Goal: Information Seeking & Learning: Learn about a topic

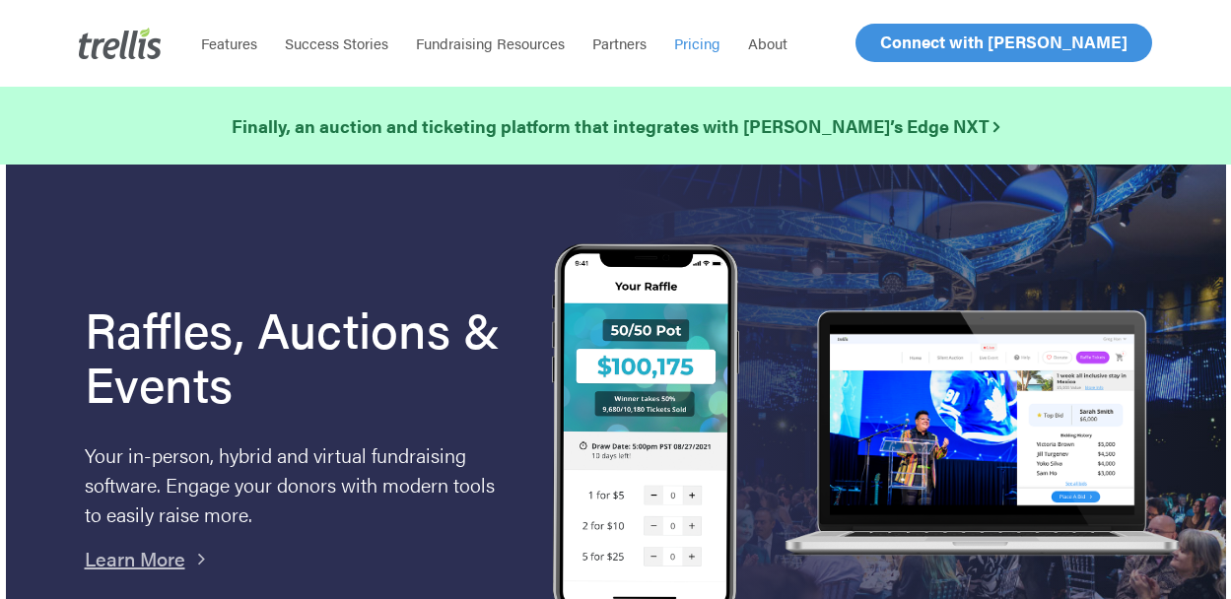
click at [706, 42] on span "Pricing" at bounding box center [697, 43] width 46 height 21
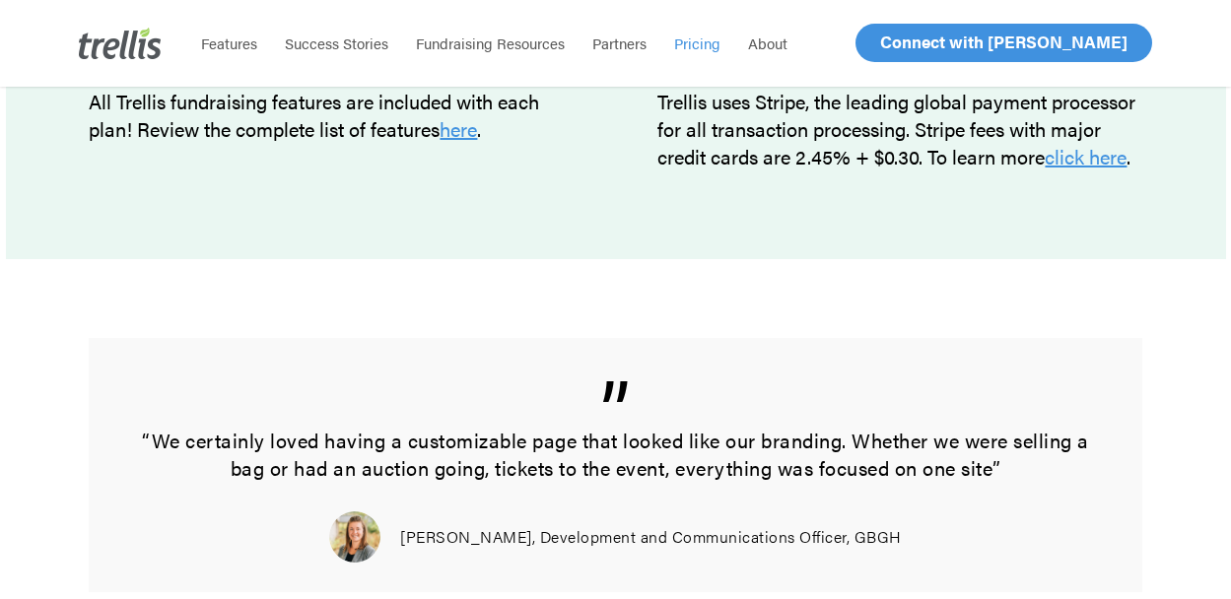
scroll to position [1814, 0]
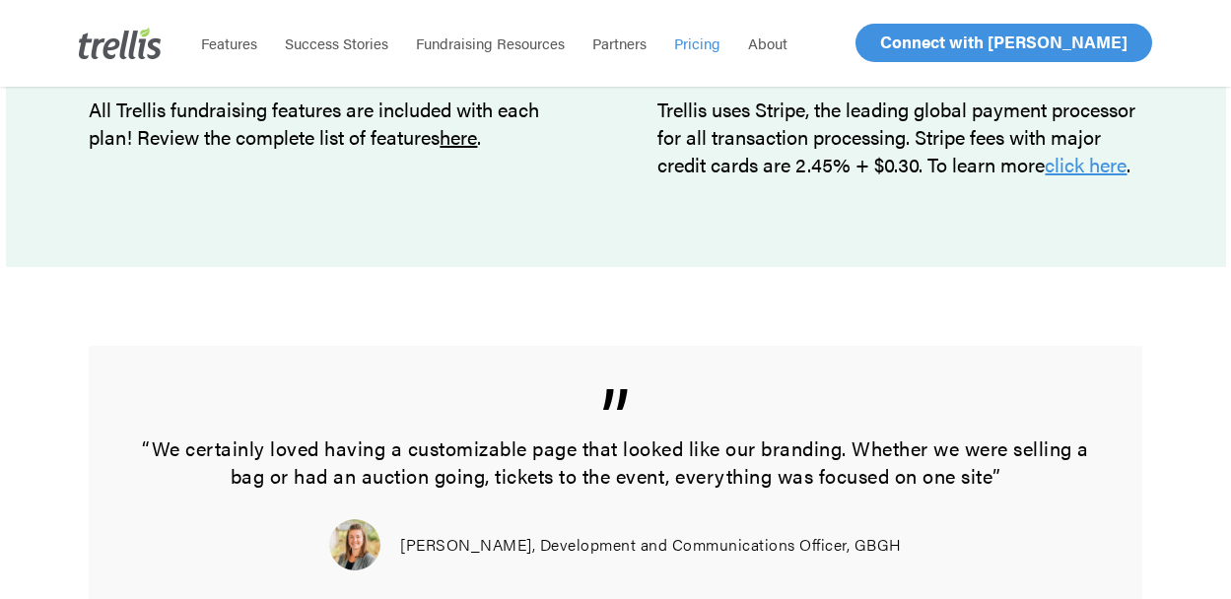
click at [465, 141] on link "here" at bounding box center [458, 136] width 37 height 29
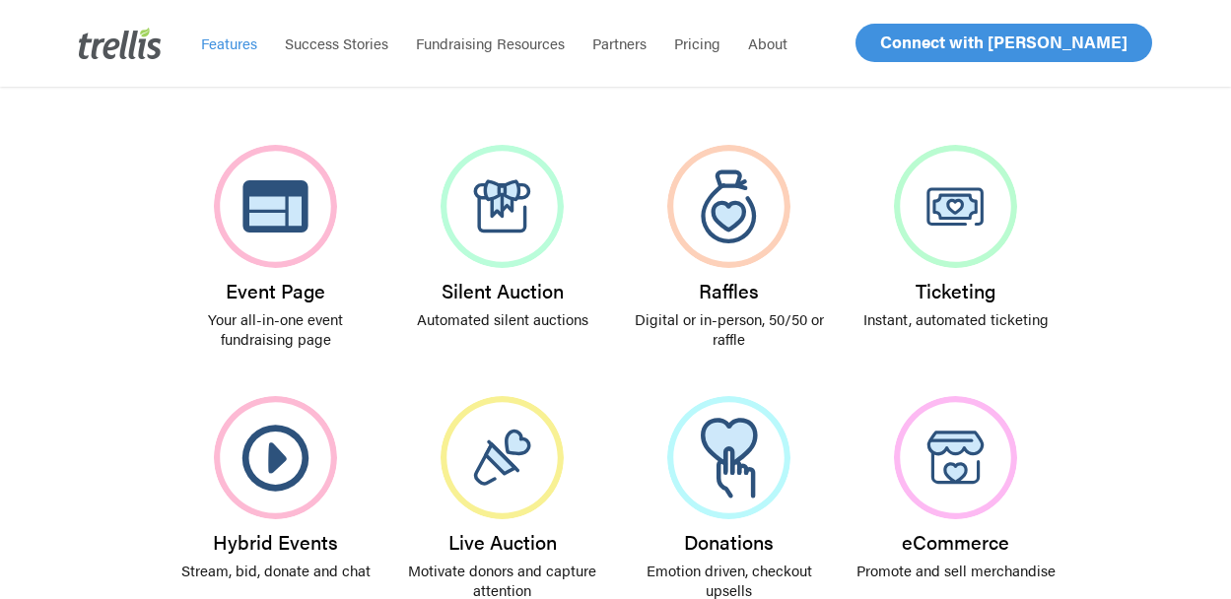
scroll to position [465, 0]
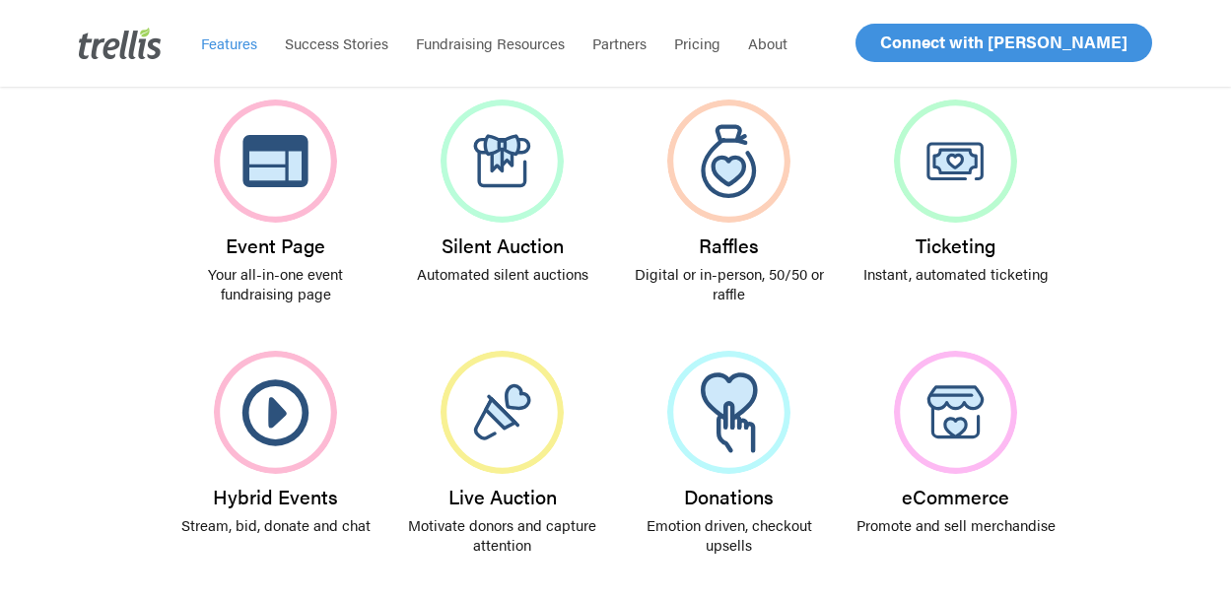
click at [100, 228] on div "Event Page Your all-in-one event fundraising page Silent Auction Automated sile…" at bounding box center [616, 332] width 1220 height 513
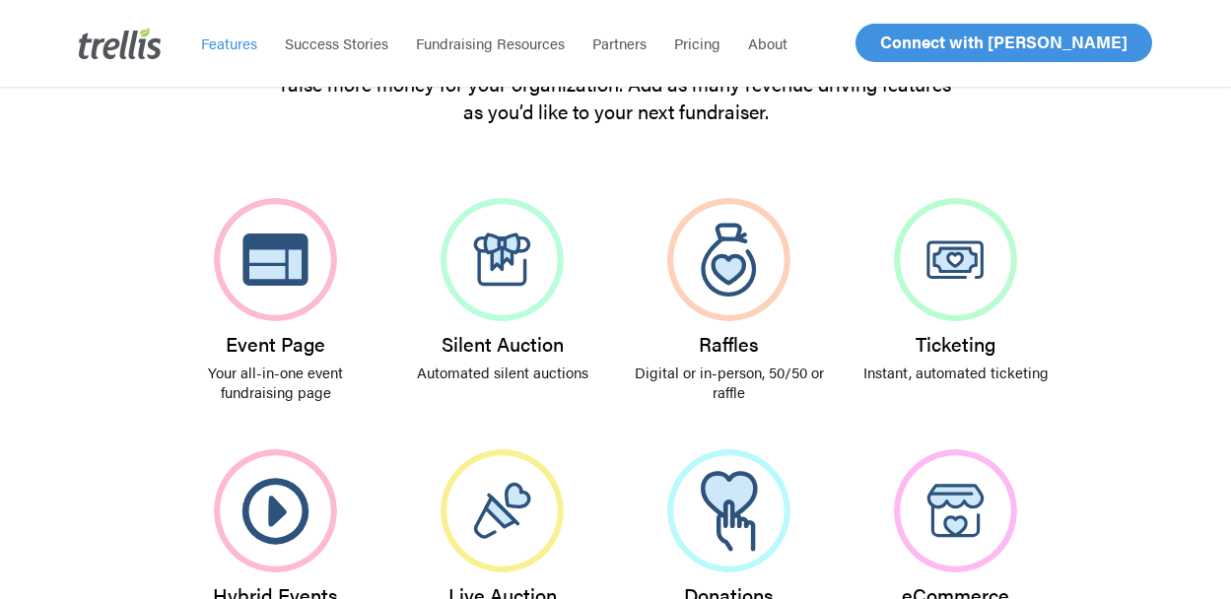
scroll to position [418, 0]
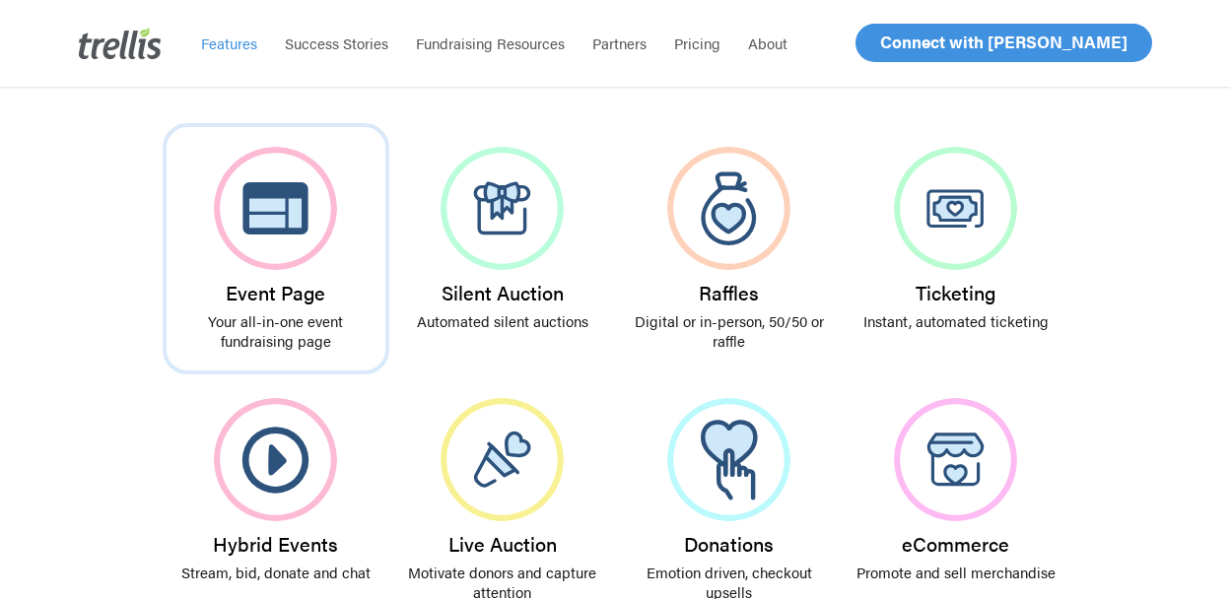
click at [275, 243] on img at bounding box center [275, 208] width 123 height 123
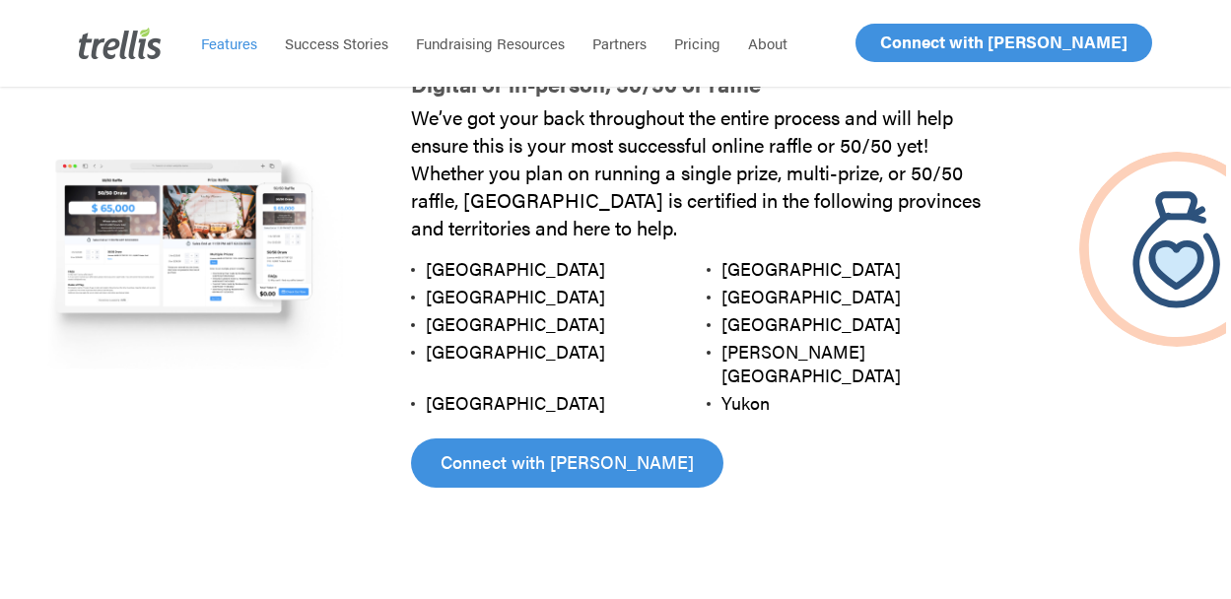
scroll to position [2385, 0]
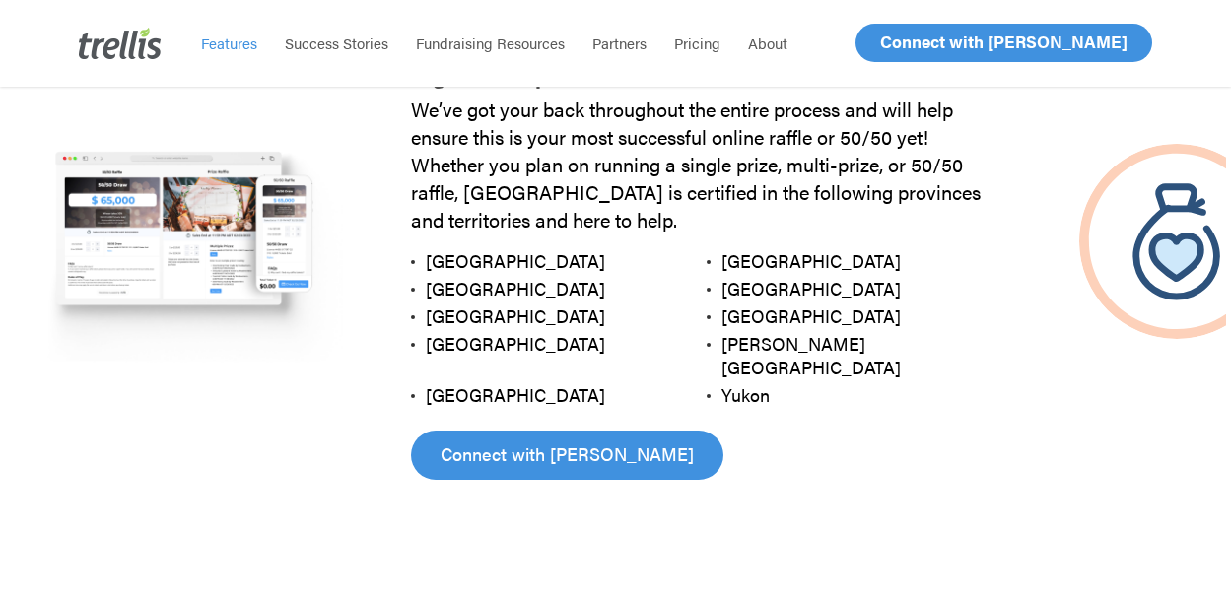
click at [477, 295] on span "[GEOGRAPHIC_DATA]" at bounding box center [515, 288] width 179 height 25
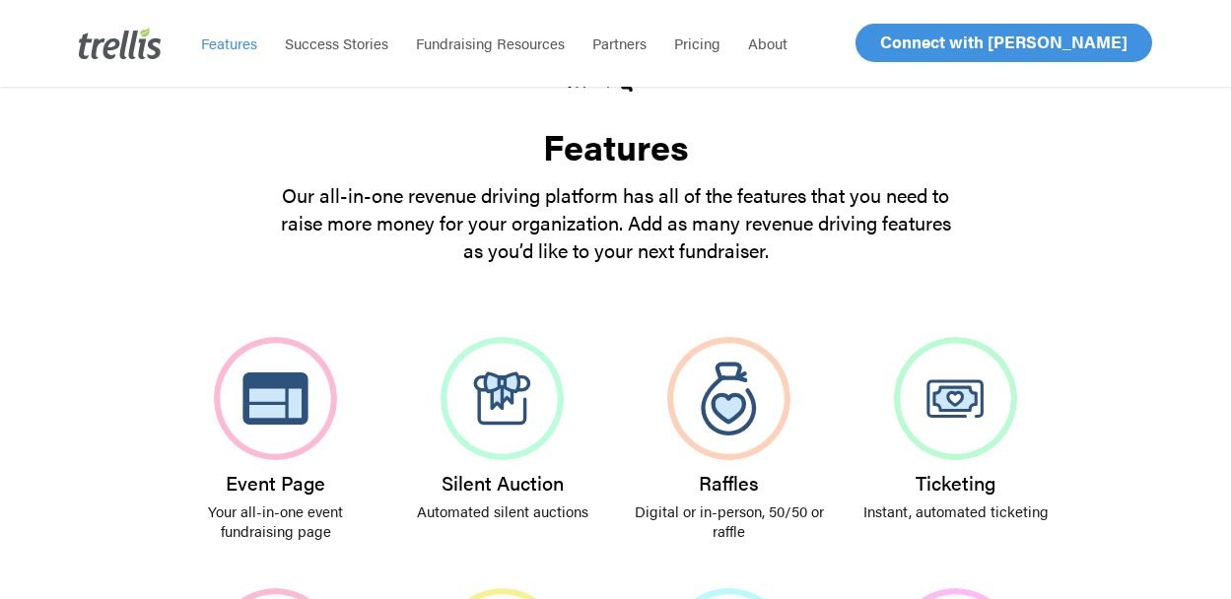
scroll to position [0, 0]
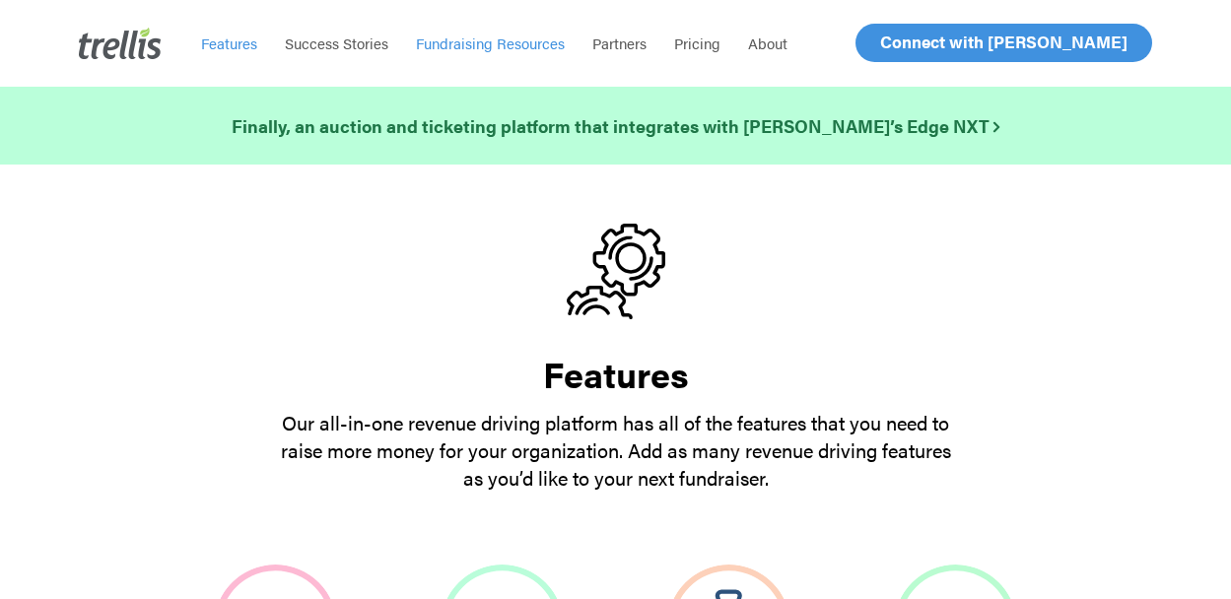
click at [526, 45] on span "Fundraising Resources" at bounding box center [490, 43] width 149 height 21
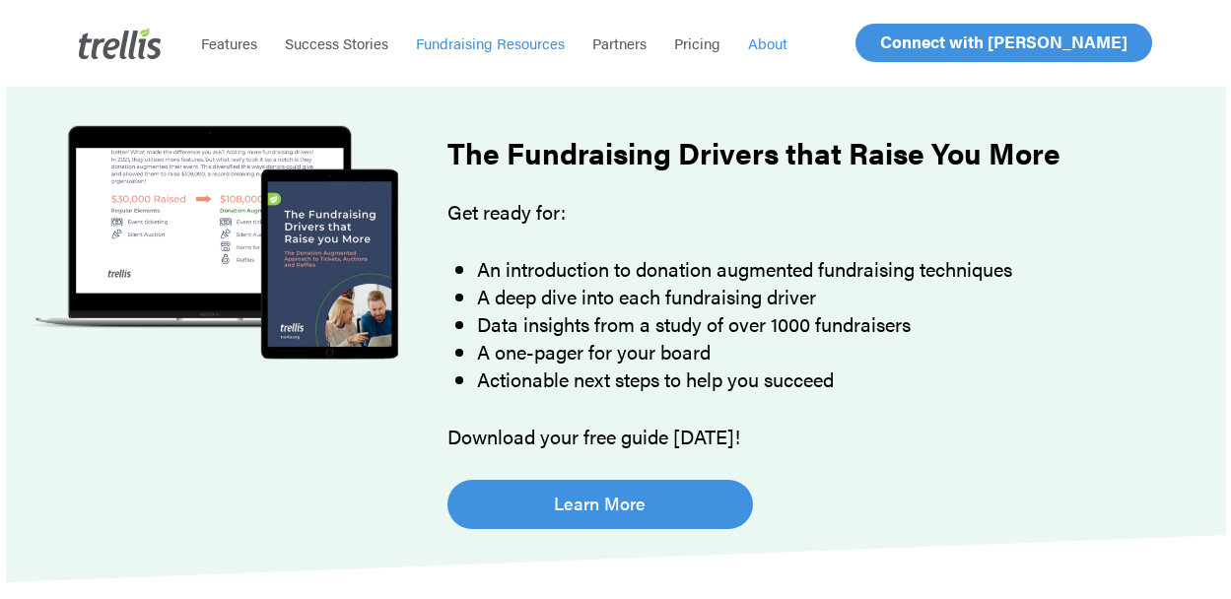
click at [772, 42] on span "About" at bounding box center [767, 43] width 39 height 21
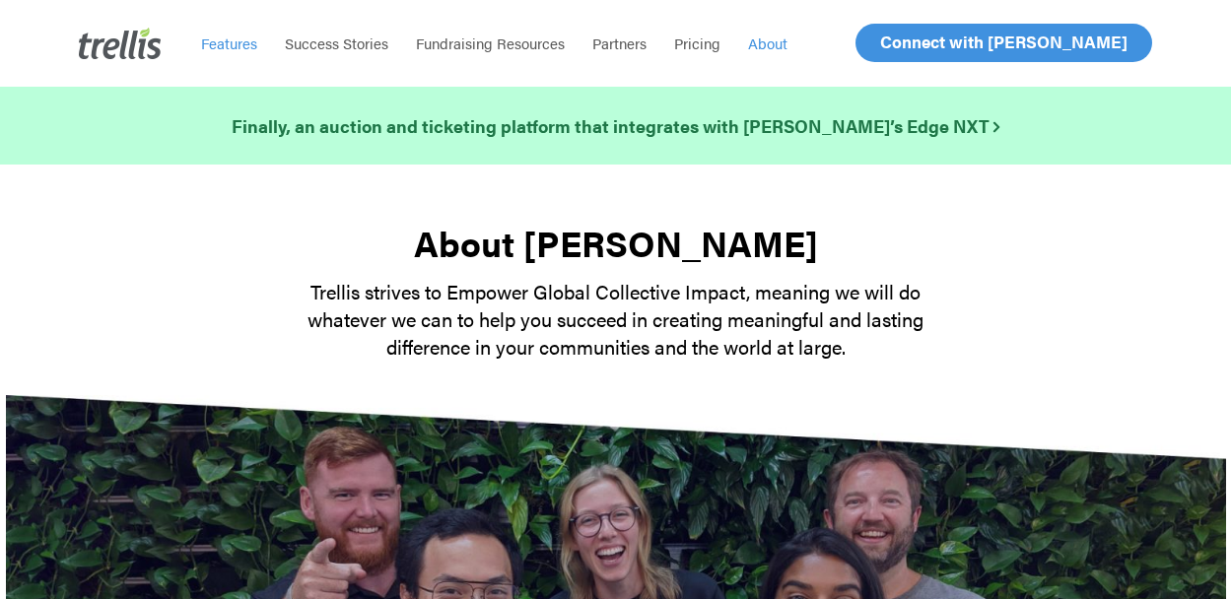
click at [239, 49] on span "Features" at bounding box center [229, 43] width 56 height 21
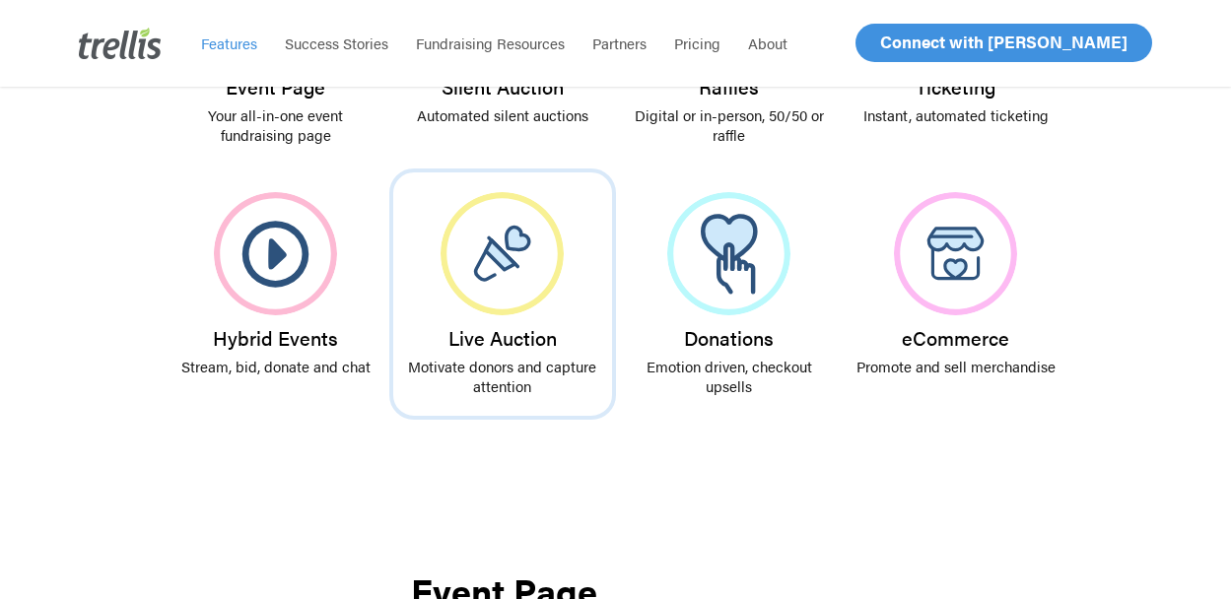
scroll to position [626, 0]
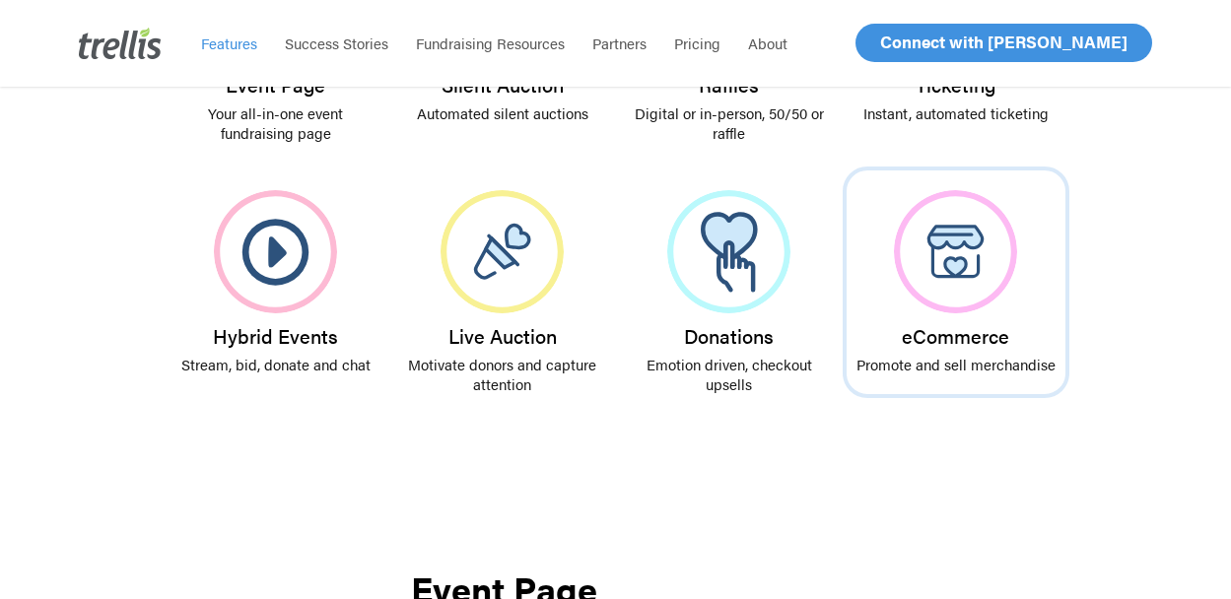
click at [951, 257] on img at bounding box center [955, 251] width 123 height 123
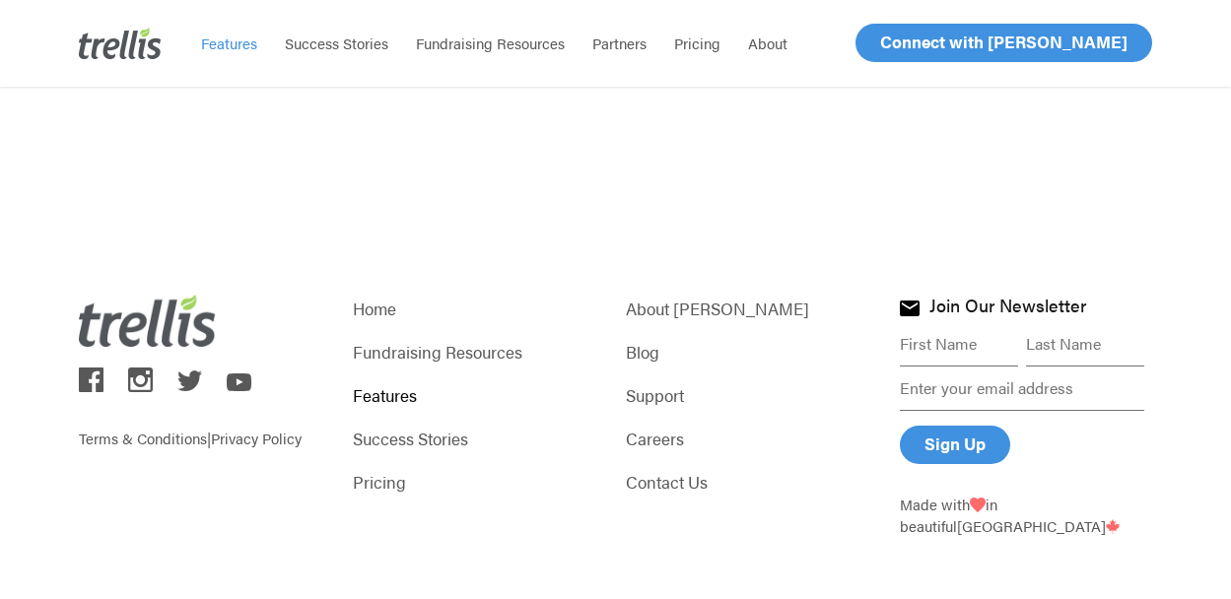
scroll to position [6375, 0]
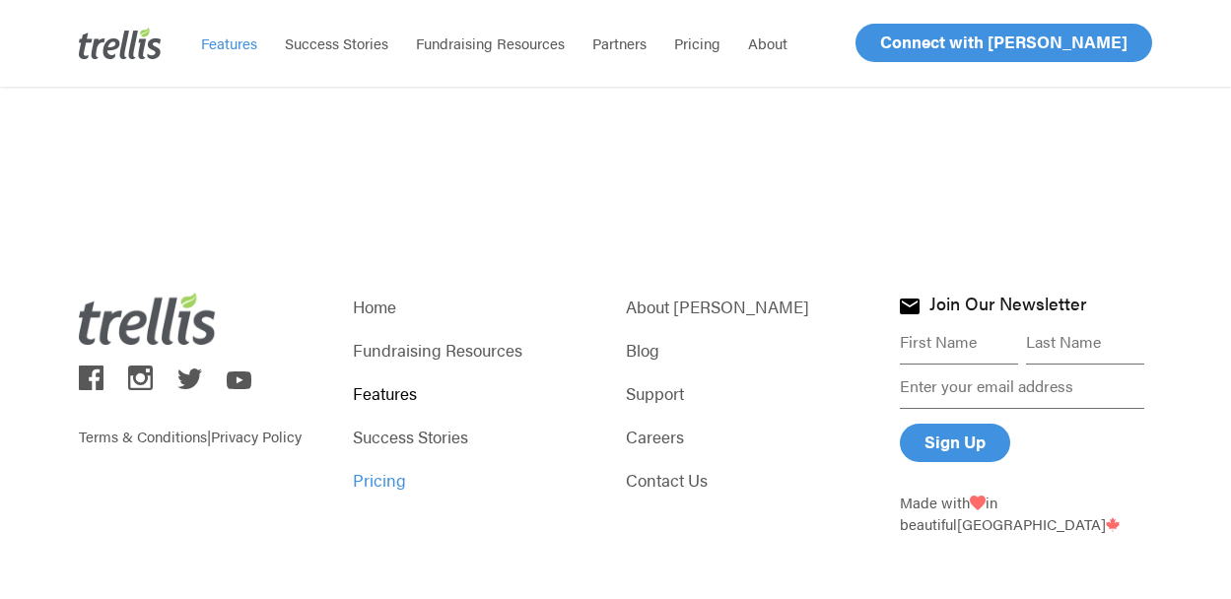
click at [383, 466] on link "Pricing" at bounding box center [479, 480] width 252 height 28
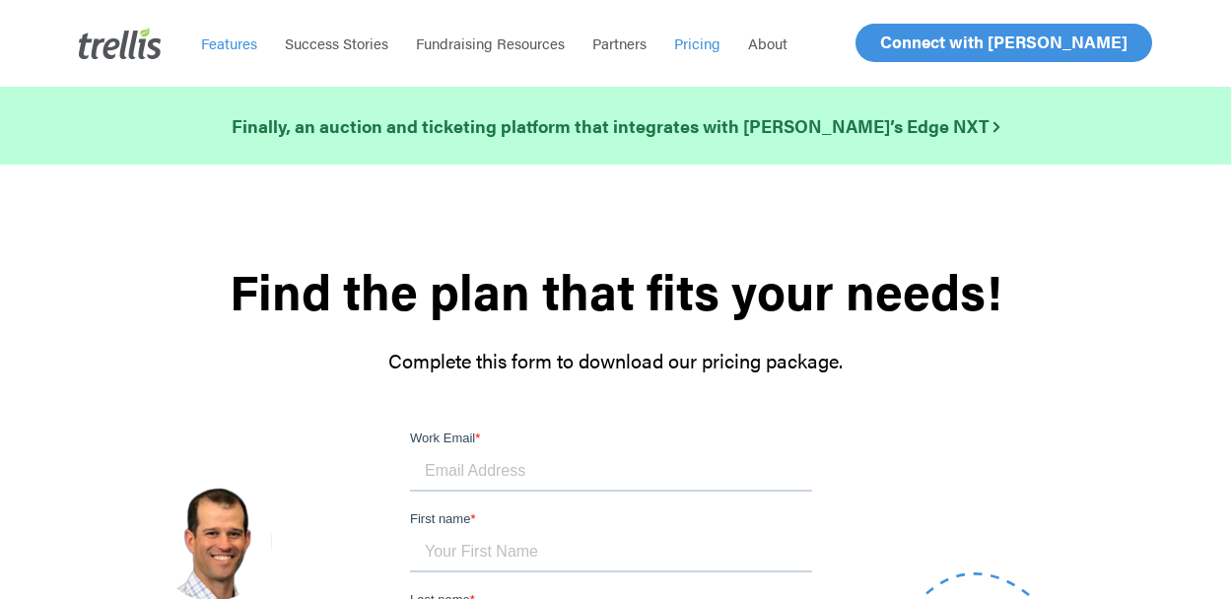
click at [237, 52] on span "Features" at bounding box center [229, 43] width 56 height 21
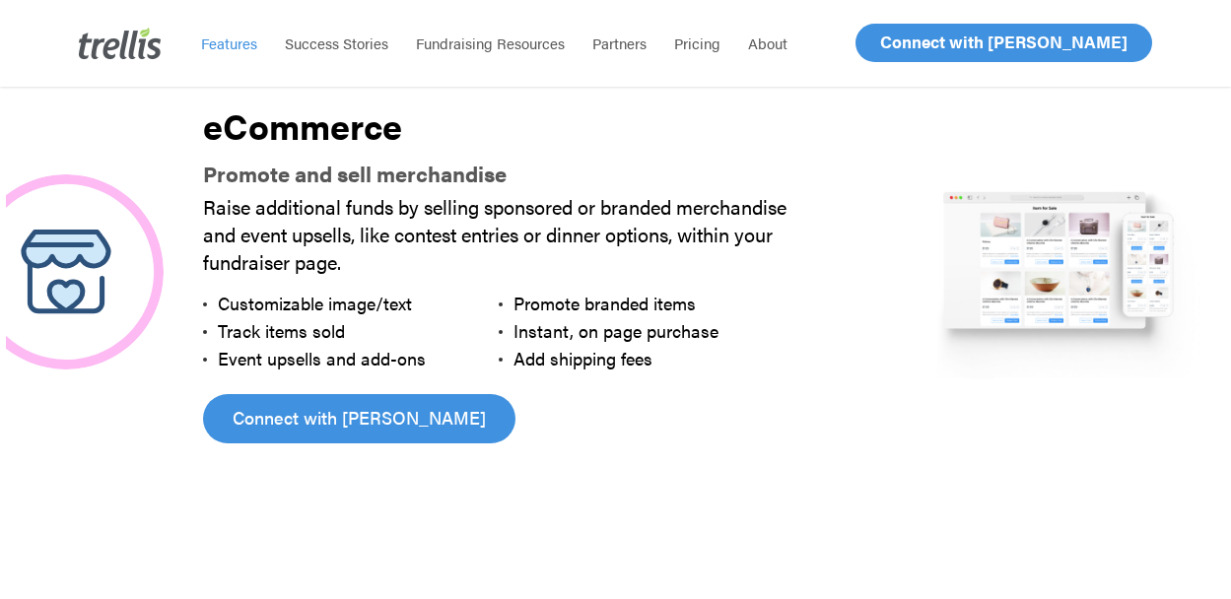
scroll to position [5114, 0]
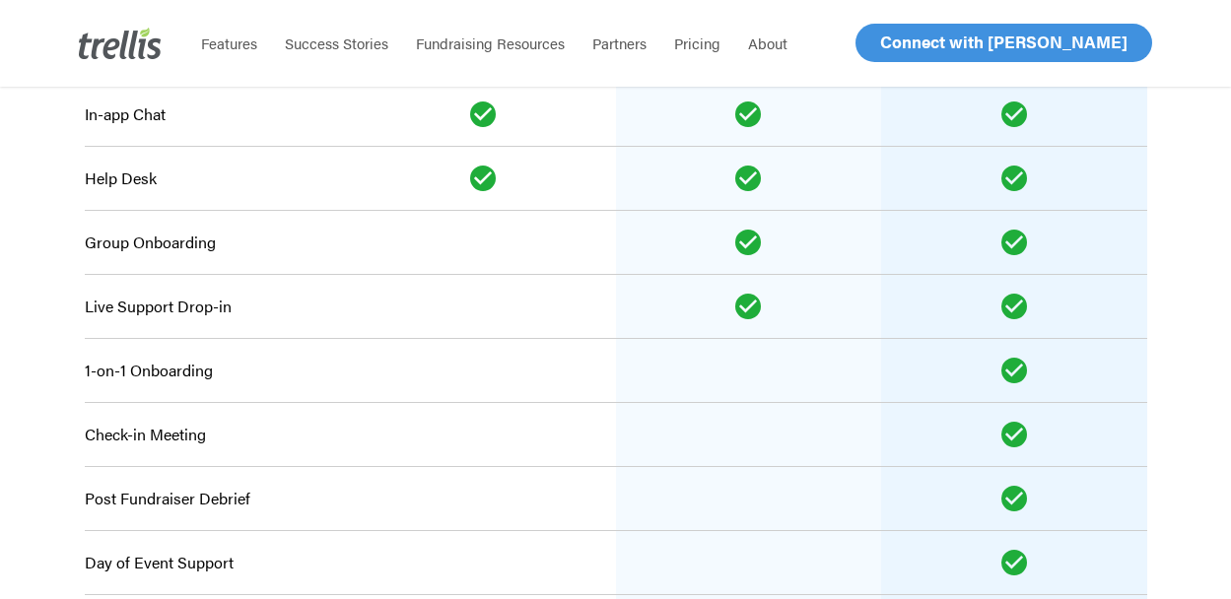
scroll to position [2597, 0]
